Goal: Task Accomplishment & Management: Manage account settings

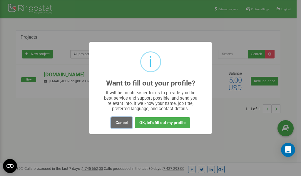
click at [123, 122] on button "Cancel" at bounding box center [121, 122] width 21 height 11
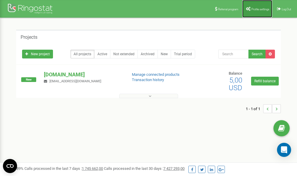
click at [257, 8] on span "Profile settings" at bounding box center [260, 9] width 18 height 3
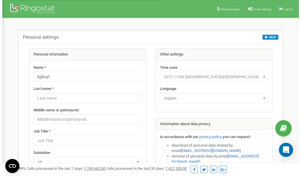
scroll to position [29, 0]
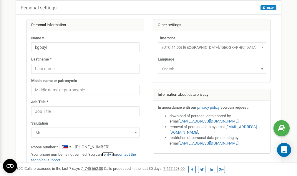
click at [110, 154] on link "verify it" at bounding box center [108, 154] width 12 height 4
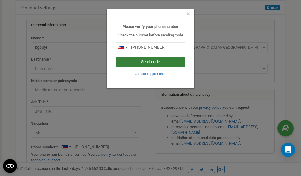
click at [163, 61] on button "Send code" at bounding box center [151, 62] width 70 height 10
